Goal: Check status

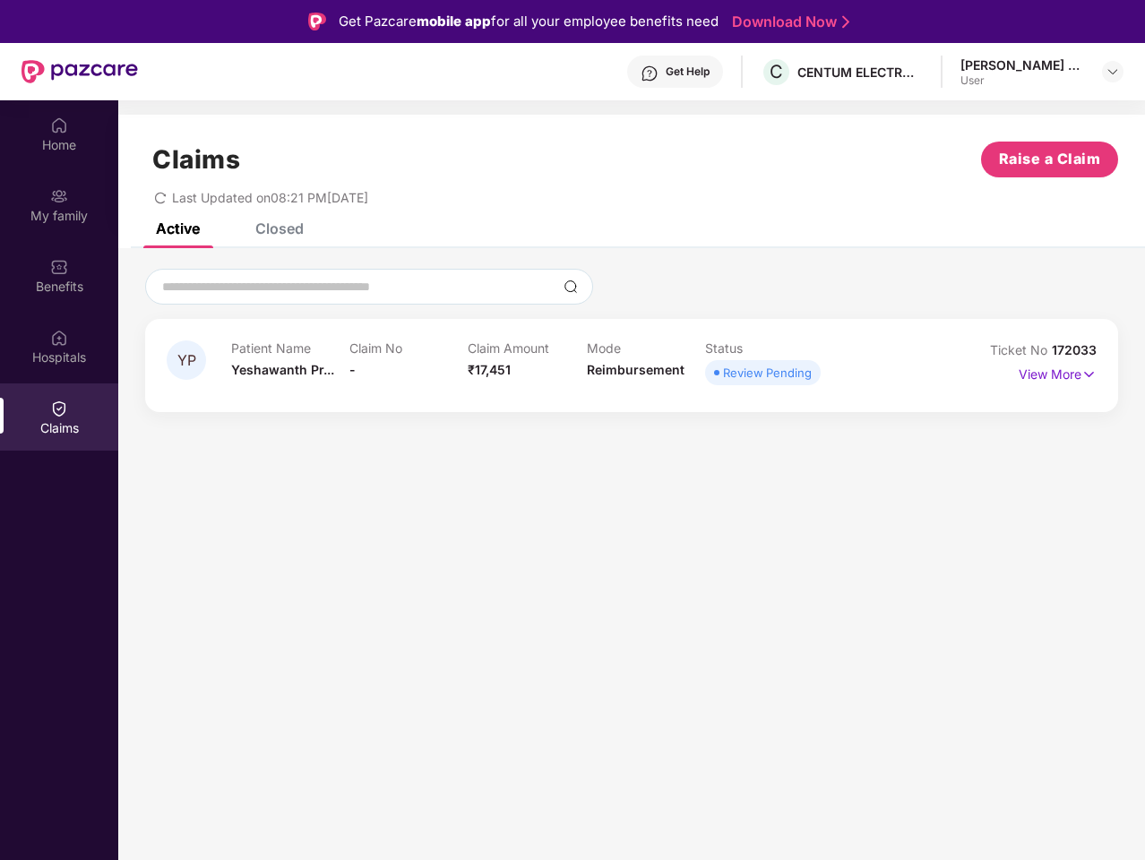
click at [572, 430] on div "YP Patient Name [GEOGRAPHIC_DATA] Pr... Claim No - Claim Amount ₹17,451 Mode Re…" at bounding box center [631, 339] width 1027 height 182
click at [674, 72] on div "Get Help" at bounding box center [688, 71] width 44 height 14
click at [1113, 72] on img at bounding box center [1112, 71] width 14 height 14
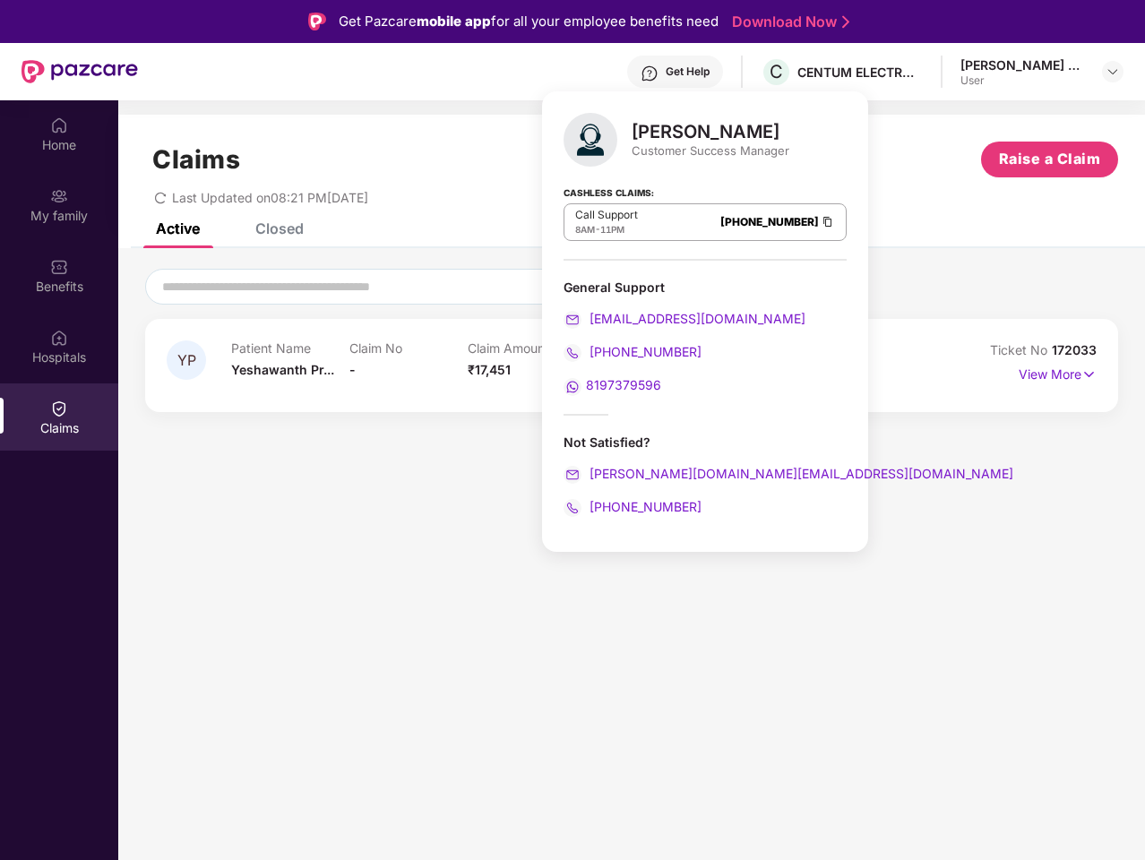
click at [59, 133] on img at bounding box center [59, 125] width 18 height 18
